Goal: Transaction & Acquisition: Download file/media

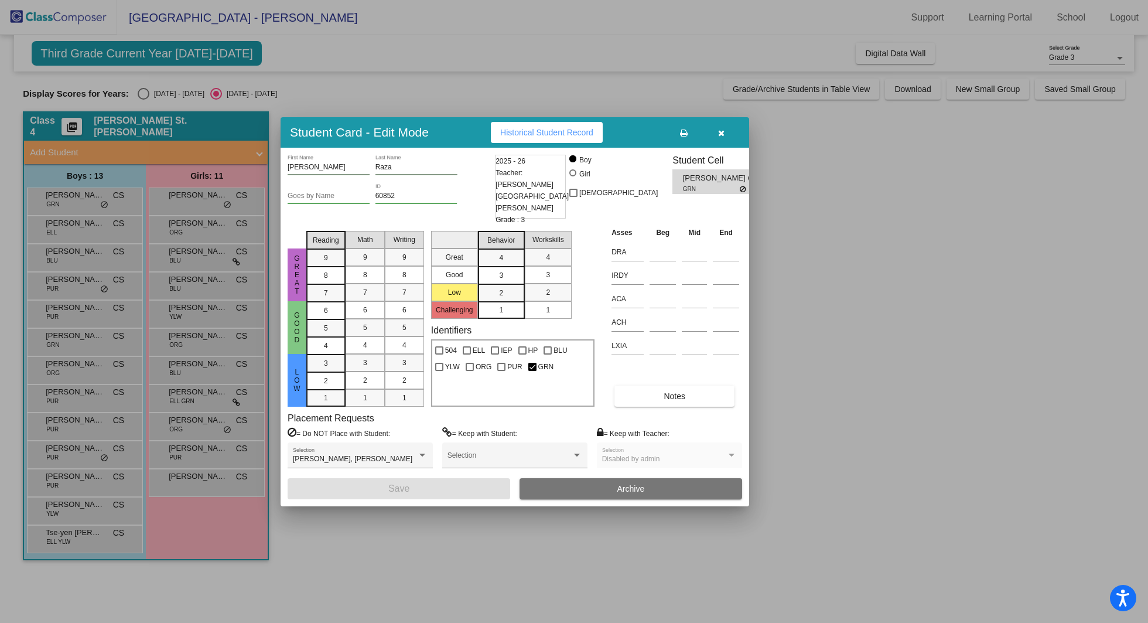
click at [67, 240] on div at bounding box center [574, 311] width 1148 height 623
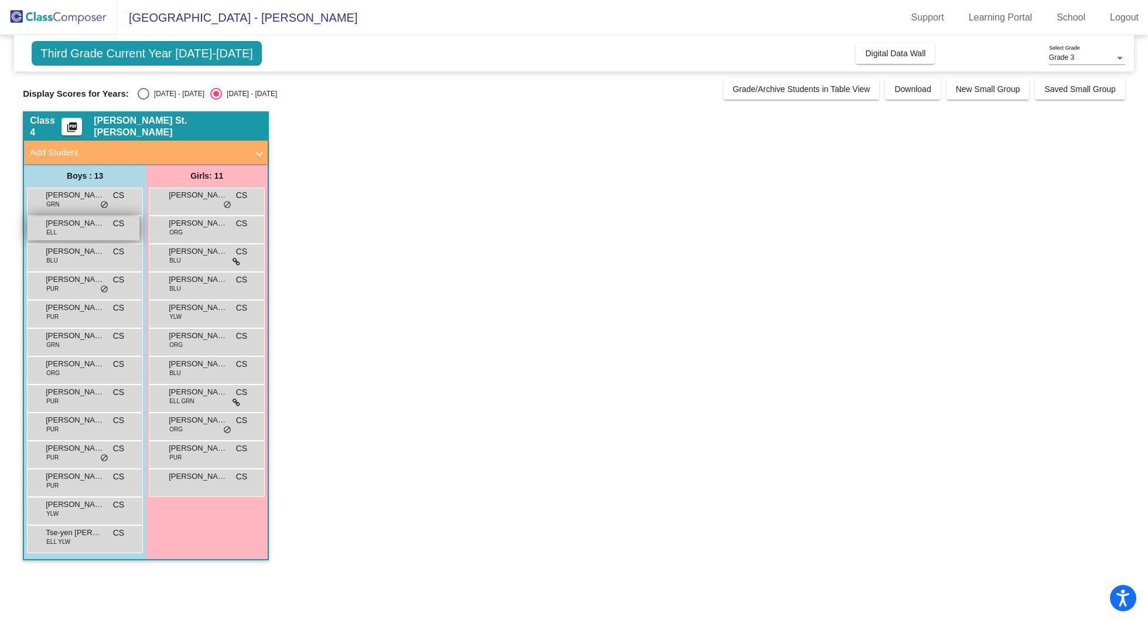
click at [94, 223] on span "[PERSON_NAME]" at bounding box center [75, 223] width 59 height 12
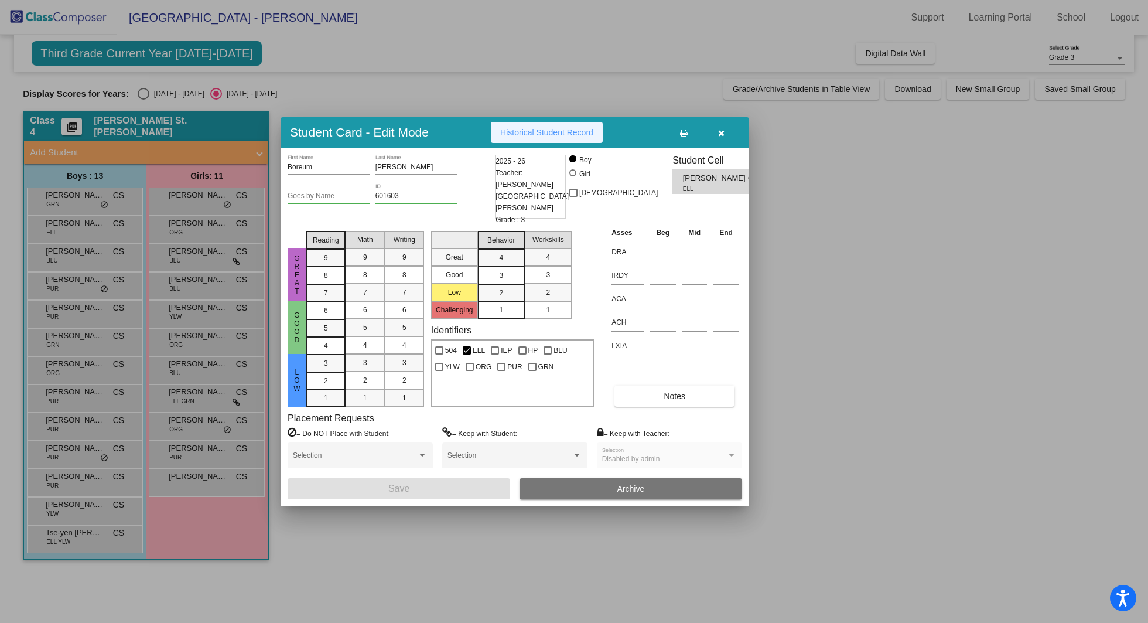
click at [552, 136] on span "Historical Student Record" at bounding box center [546, 132] width 93 height 9
click at [722, 136] on icon "button" at bounding box center [721, 133] width 6 height 8
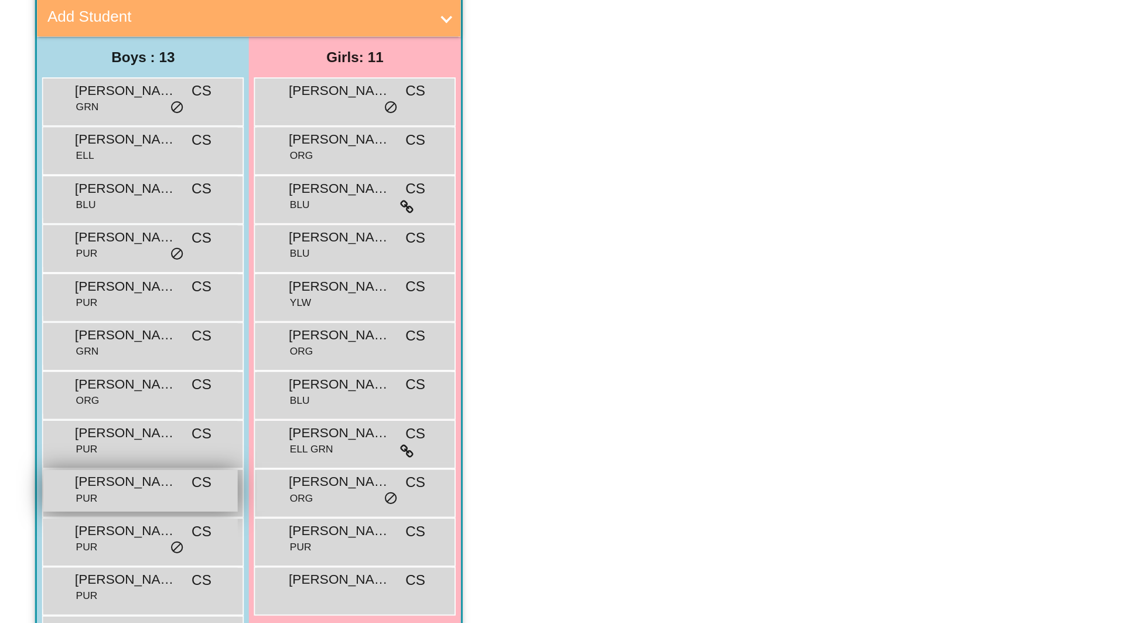
click at [95, 418] on span "[PERSON_NAME]" at bounding box center [75, 420] width 59 height 12
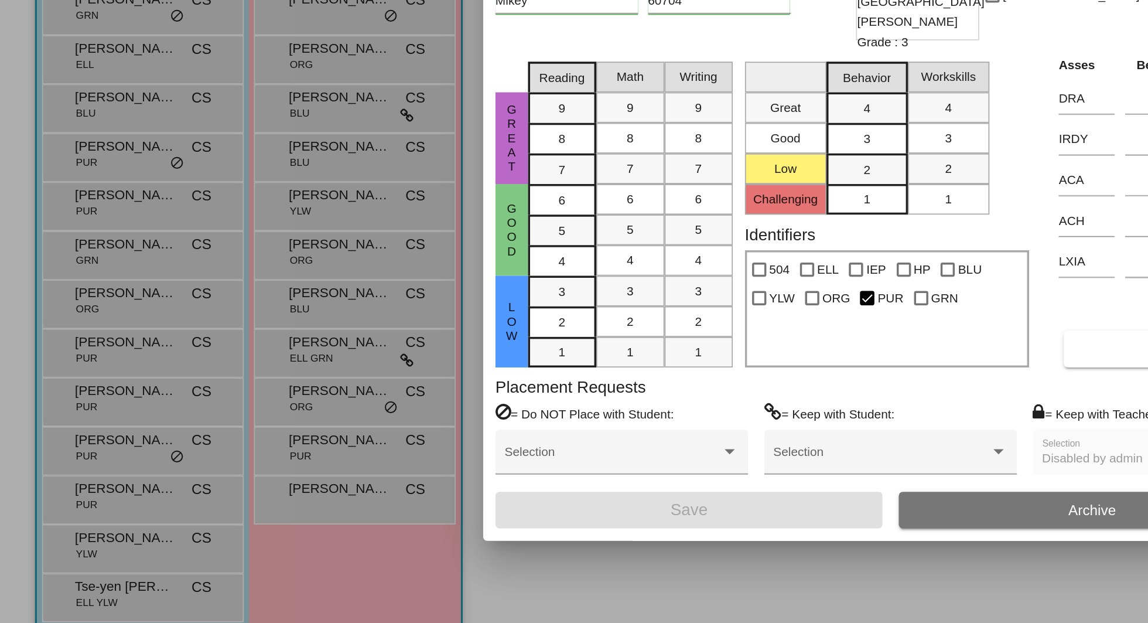
click at [224, 525] on div at bounding box center [574, 311] width 1148 height 623
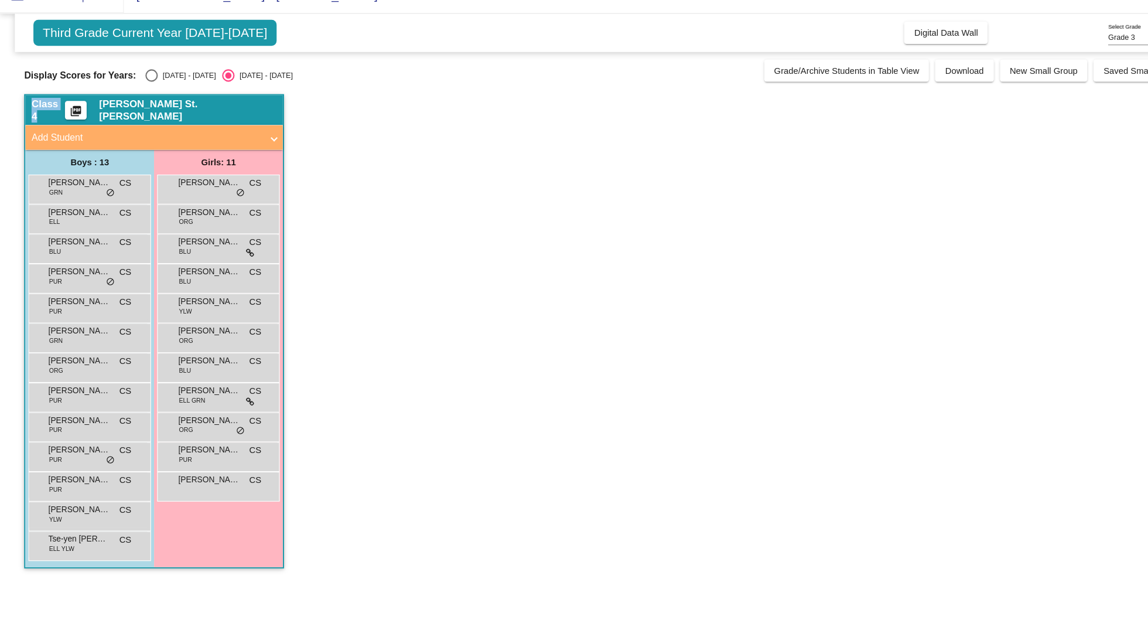
drag, startPoint x: 1, startPoint y: 104, endPoint x: 95, endPoint y: 139, distance: 100.6
click at [95, 139] on mat-sidenav-content "Grade 3 Select Grade Third Grade Current Year [DATE]-[DATE] Add, Move, or Retai…" at bounding box center [574, 329] width 1148 height 588
click at [927, 90] on span "Download" at bounding box center [912, 88] width 36 height 9
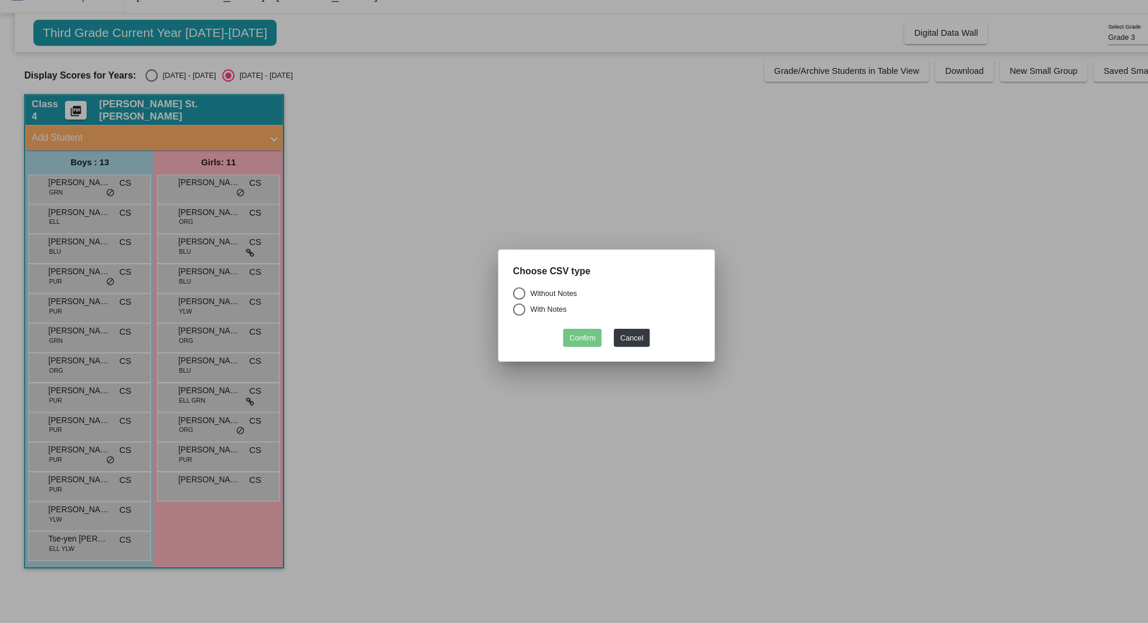
click at [538, 292] on div "Choose CSV type" at bounding box center [574, 283] width 194 height 22
click at [538, 298] on div "Without Notes" at bounding box center [521, 300] width 49 height 11
click at [491, 306] on input "Without Notes" at bounding box center [491, 306] width 1 height 1
radio input "true"
click at [552, 344] on button "Confirm" at bounding box center [551, 341] width 36 height 17
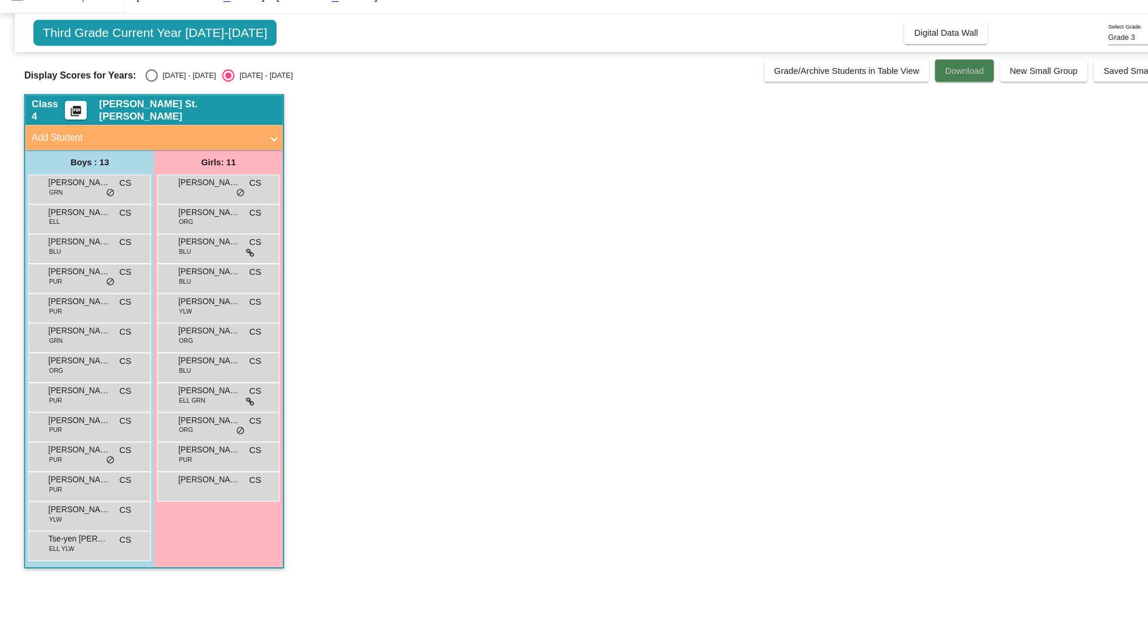
click at [908, 86] on span "Download" at bounding box center [912, 88] width 36 height 9
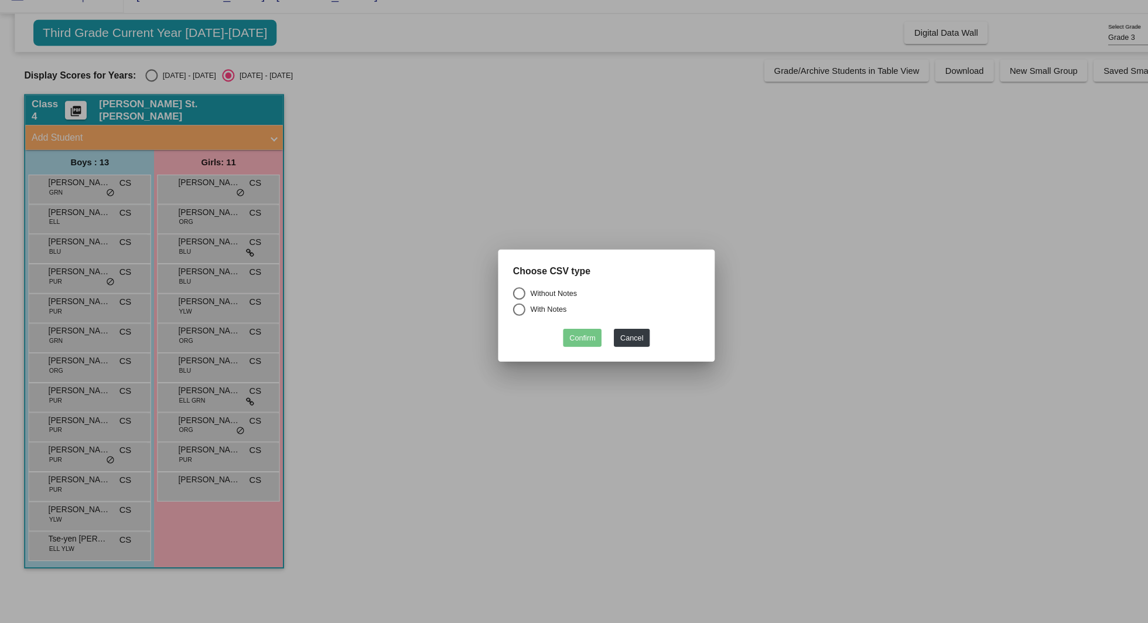
click at [493, 301] on div "Select an option" at bounding box center [492, 300] width 12 height 12
click at [491, 306] on input "Without Notes" at bounding box center [491, 306] width 1 height 1
radio input "true"
click at [556, 340] on button "Confirm" at bounding box center [551, 341] width 36 height 17
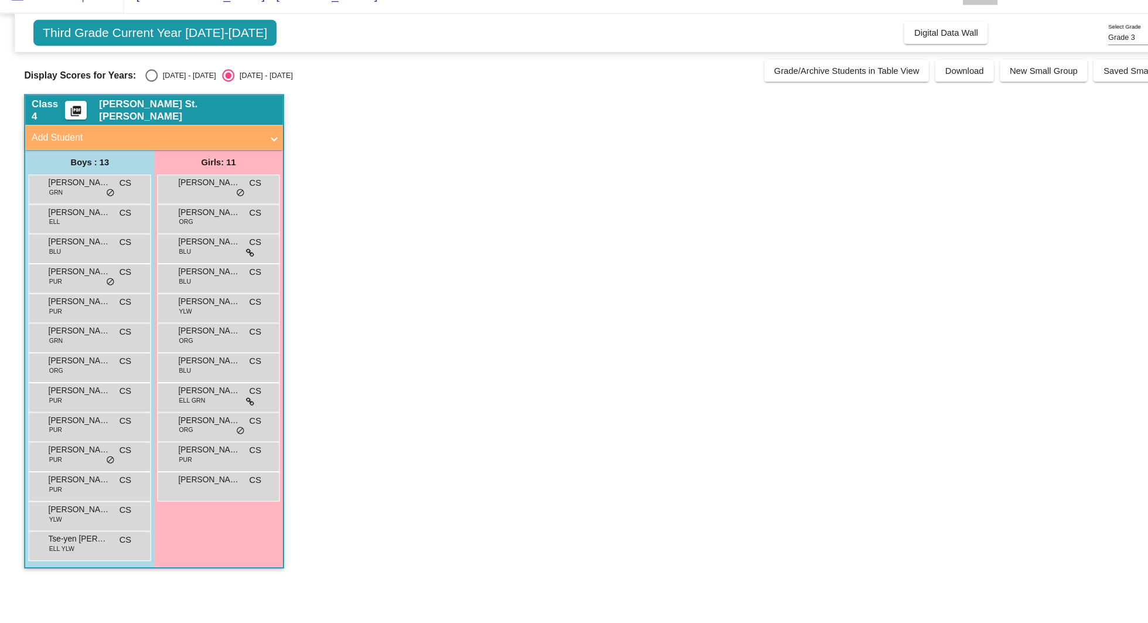
click at [876, 22] on mat-toolbar "[GEOGRAPHIC_DATA] - [PERSON_NAME] Support Learning Portal School Logout" at bounding box center [574, 17] width 1148 height 35
